Goal: Feedback & Contribution: Submit feedback/report problem

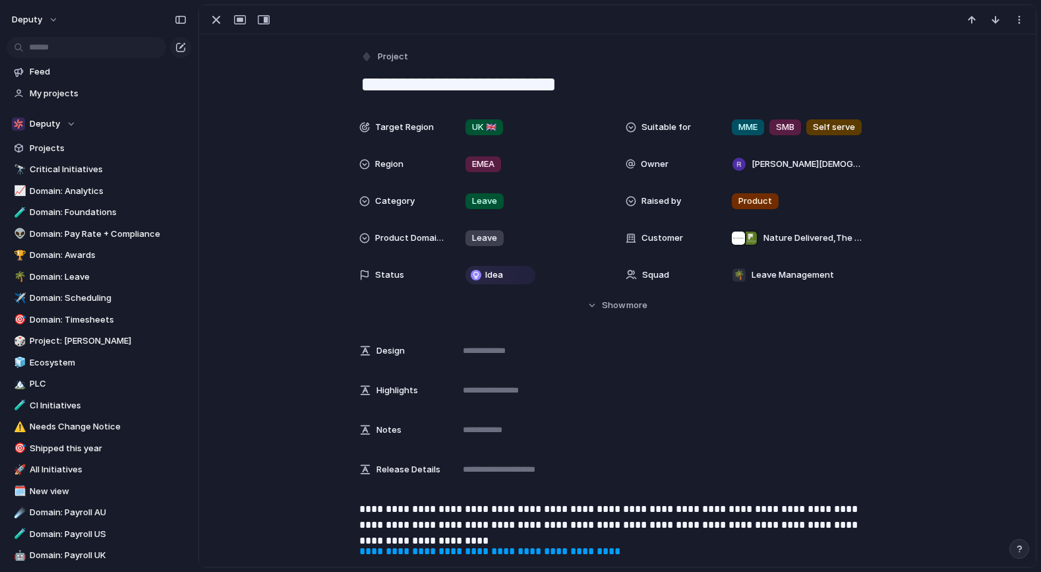
drag, startPoint x: 178, startPoint y: 160, endPoint x: 283, endPoint y: 165, distance: 105.6
